Goal: Task Accomplishment & Management: Use online tool/utility

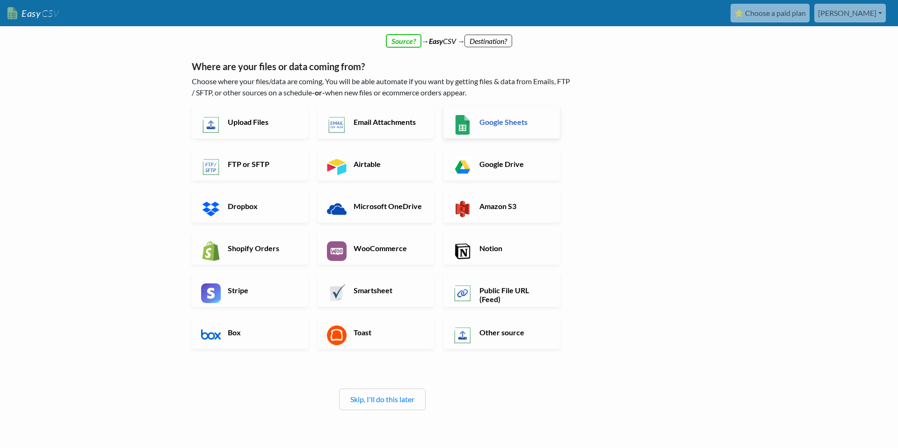
click at [469, 120] on img at bounding box center [463, 125] width 20 height 20
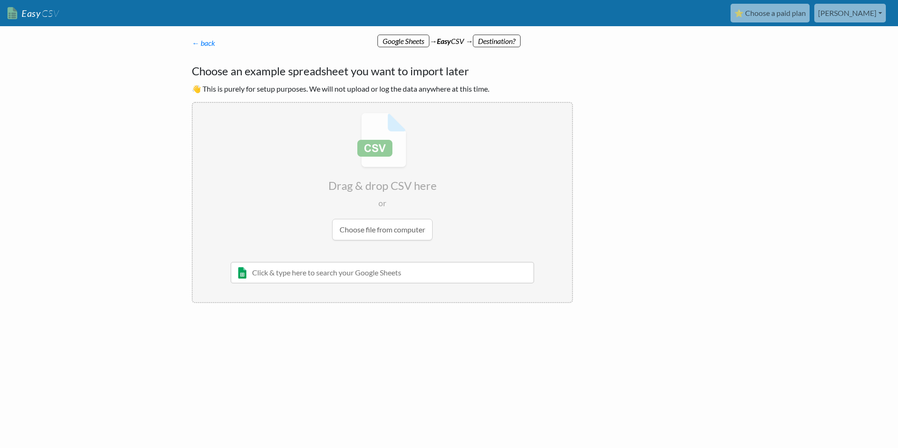
click at [399, 229] on input "file" at bounding box center [383, 176] width 380 height 147
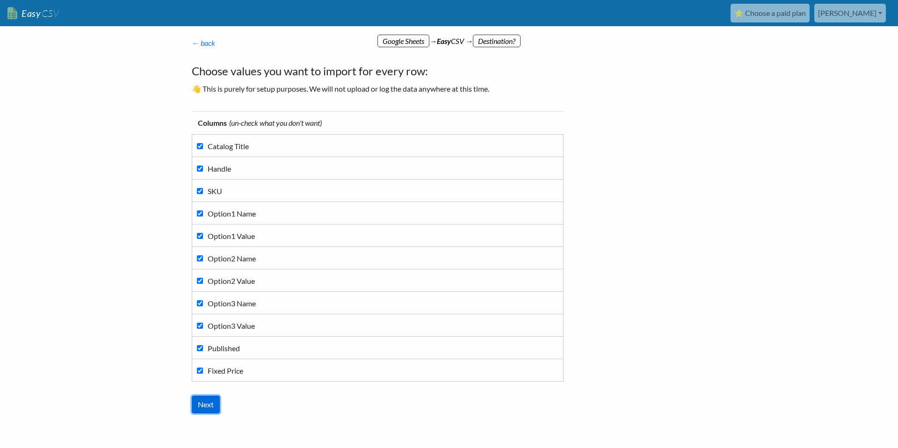
click at [198, 405] on input "Next" at bounding box center [206, 405] width 28 height 18
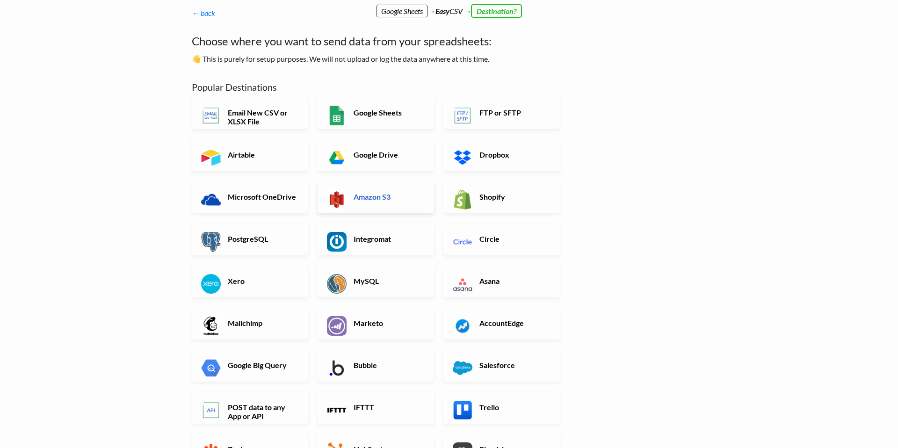
scroll to position [44, 0]
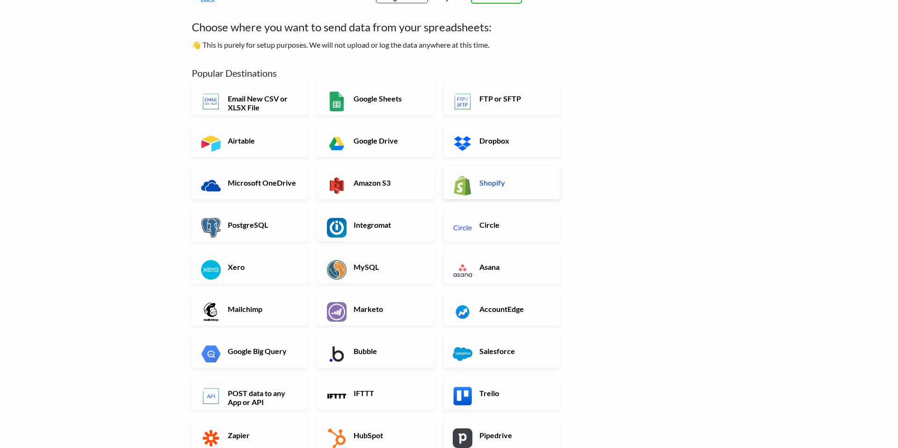
click at [464, 184] on img at bounding box center [463, 186] width 20 height 20
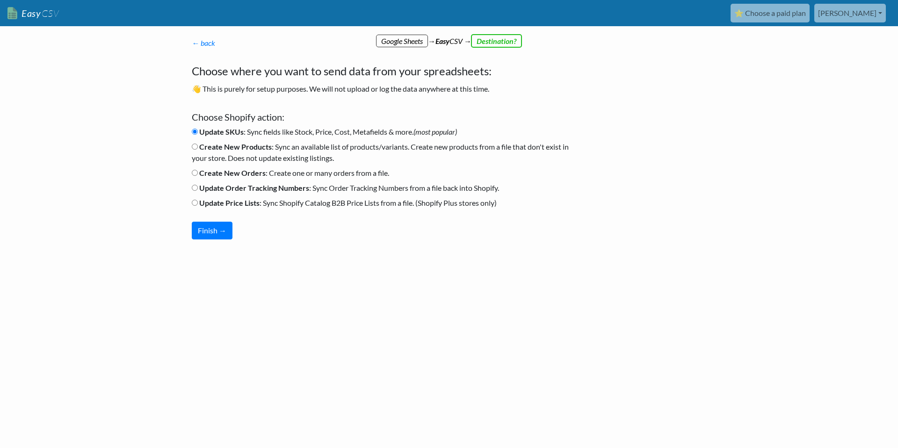
click at [229, 147] on b "Create New Products" at bounding box center [235, 146] width 73 height 9
click at [198, 147] on input "Create New Products : Sync an available list of products/variants. Create new p…" at bounding box center [195, 147] width 6 height 6
radio input "true"
click at [244, 173] on b "Create New Orders" at bounding box center [232, 172] width 66 height 9
click at [198, 173] on input "Create New Orders : Create one or many orders from a file." at bounding box center [195, 173] width 6 height 6
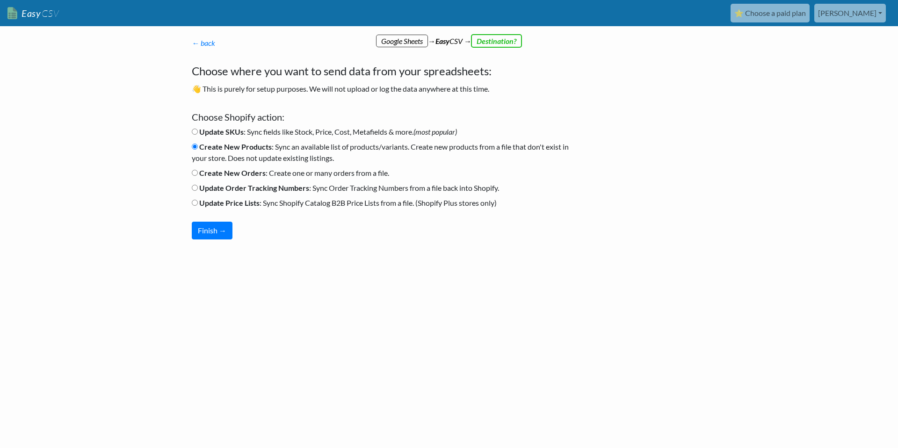
radio input "true"
click at [256, 185] on b "Update Order Tracking Numbers" at bounding box center [254, 187] width 110 height 9
click at [198, 185] on input "Update Order Tracking Numbers : Sync Order Tracking Numbers from a file back in…" at bounding box center [195, 188] width 6 height 6
radio input "true"
click at [262, 201] on label "Update Price Lists : Sync Shopify Catalog B2B Price Lists from a file. (Shopify…" at bounding box center [344, 202] width 305 height 11
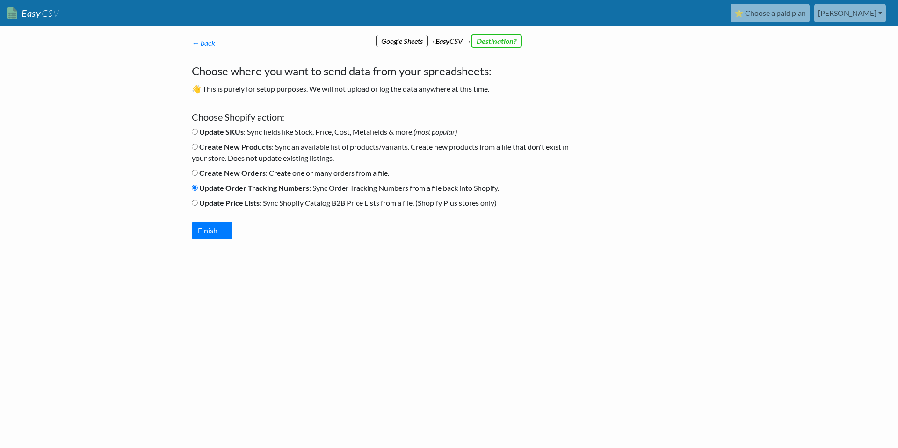
click at [198, 201] on input "Update Price Lists : Sync Shopify Catalog B2B Price Lists from a file. (Shopify…" at bounding box center [195, 203] width 6 height 6
radio input "true"
click at [277, 193] on label "Update Order Tracking Numbers : Sync Order Tracking Numbers from a file back in…" at bounding box center [345, 187] width 307 height 11
click at [198, 191] on input "Update Order Tracking Numbers : Sync Order Tracking Numbers from a file back in…" at bounding box center [195, 188] width 6 height 6
radio input "true"
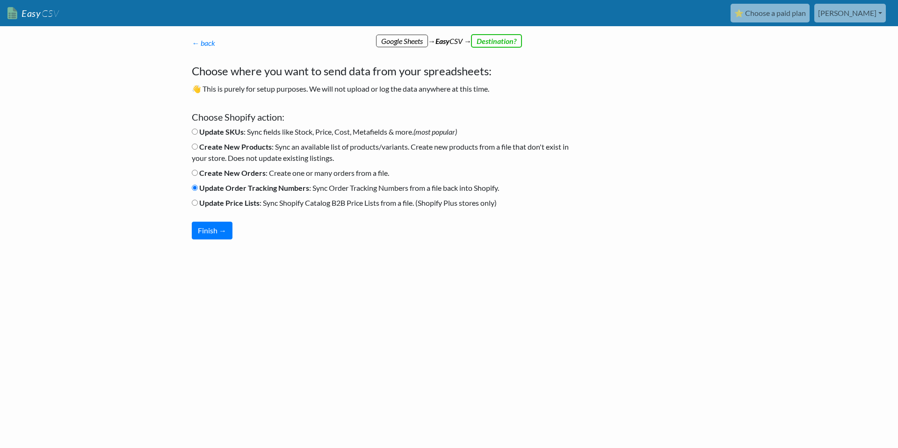
click at [273, 171] on label "Create New Orders : Create one or many orders from a file." at bounding box center [290, 173] width 197 height 11
click at [198, 171] on input "Create New Orders : Create one or many orders from a file." at bounding box center [195, 173] width 6 height 6
radio input "true"
click at [280, 151] on label "Create New Products : Sync an available list of products/variants. Create new p…" at bounding box center [382, 152] width 381 height 22
click at [198, 150] on input "Create New Products : Sync an available list of products/variants. Create new p…" at bounding box center [195, 147] width 6 height 6
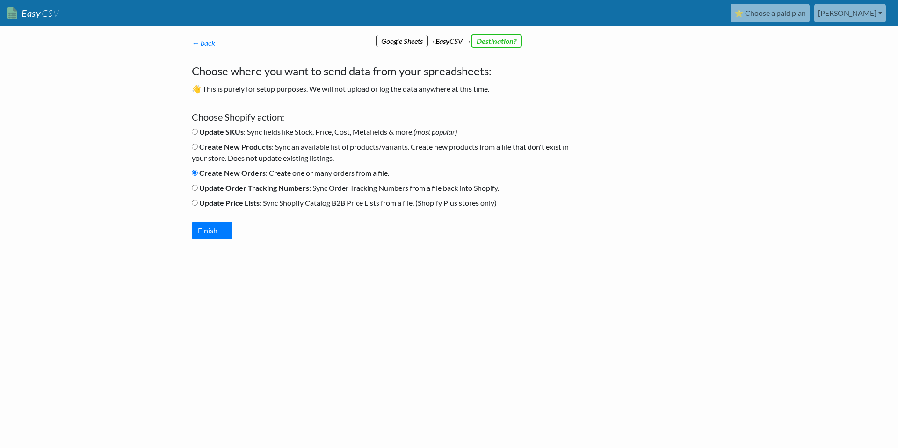
radio input "true"
click at [294, 131] on label "Update SKUs : Sync fields like Stock, Price, Cost, Metafields & more. (most pop…" at bounding box center [324, 131] width 265 height 11
click at [198, 131] on input "Update SKUs : Sync fields like Stock, Price, Cost, Metafields & more. (most pop…" at bounding box center [195, 132] width 6 height 6
radio input "true"
click at [292, 179] on li "Create New Orders : Create one or many orders from a file." at bounding box center [382, 175] width 381 height 15
